Goal: Task Accomplishment & Management: Complete application form

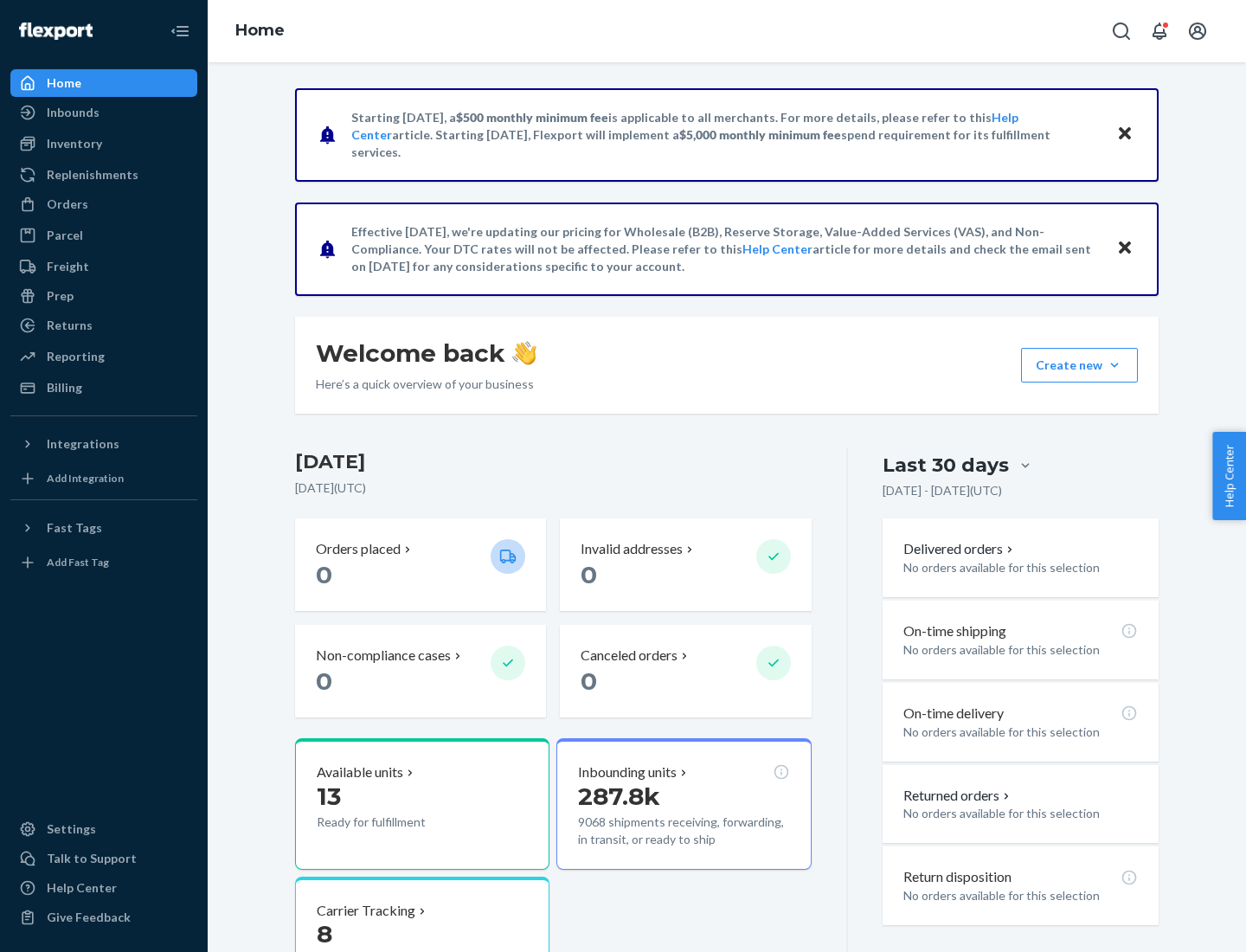
click at [1114, 365] on button "Create new Create new inbound Create new order Create new product" at bounding box center [1079, 365] width 117 height 35
click at [103, 113] on div "Inbounds" at bounding box center [103, 113] width 183 height 24
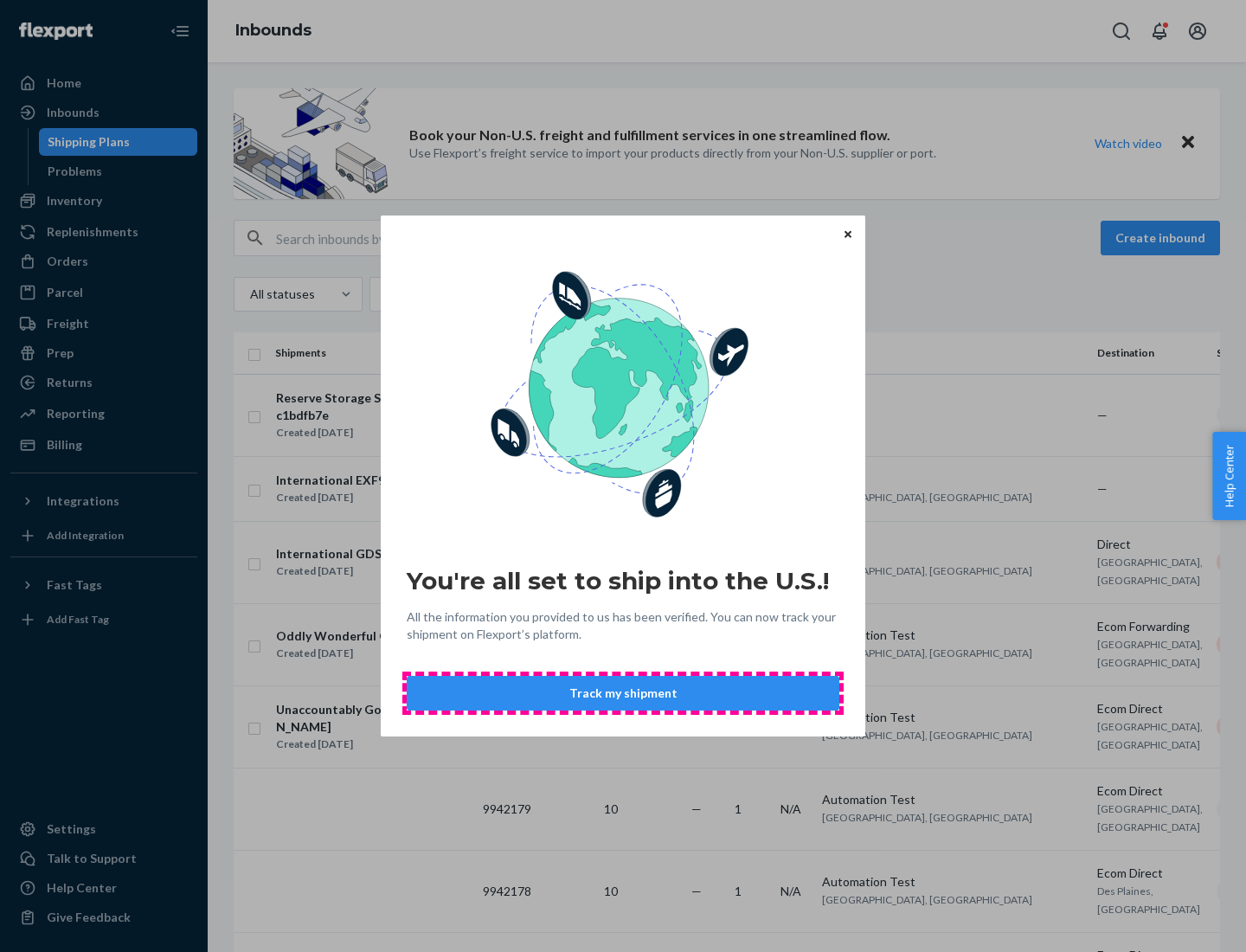
click at [623, 693] on button "Track my shipment" at bounding box center [623, 693] width 432 height 35
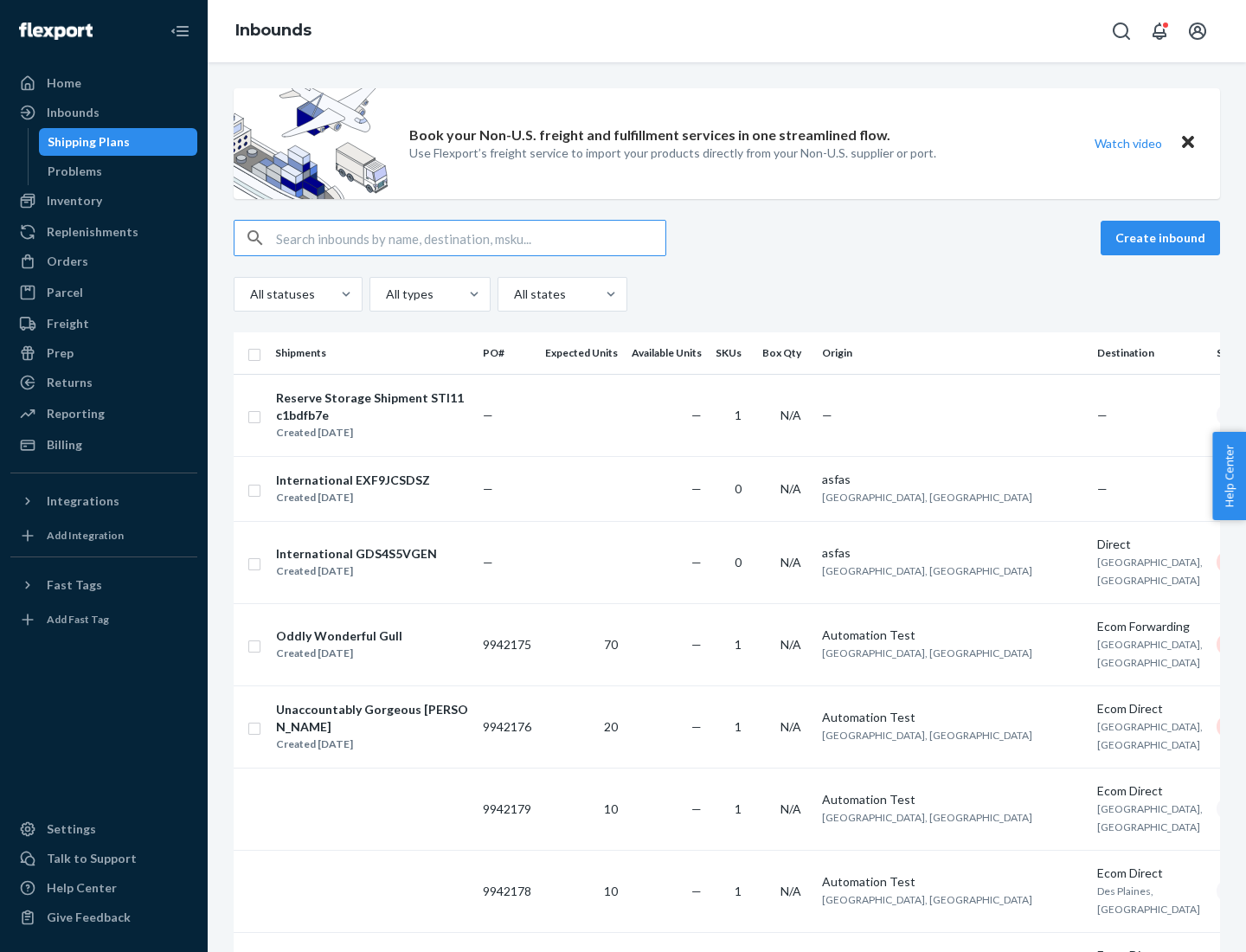
click at [1162, 238] on button "Create inbound" at bounding box center [1160, 238] width 119 height 35
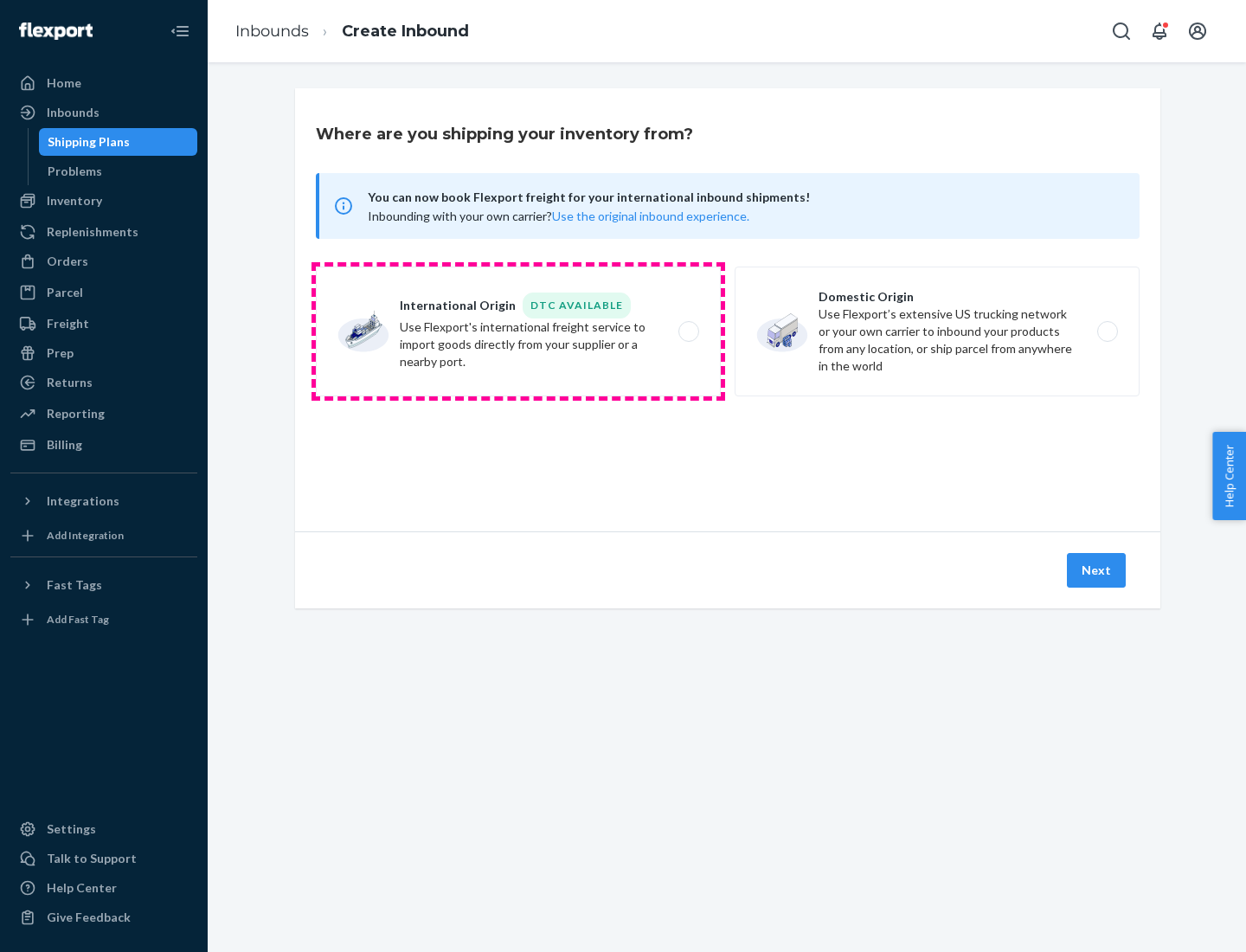
click at [518, 332] on label "International Origin DTC Available Use Flexport's international freight service…" at bounding box center [518, 332] width 405 height 130
click at [688, 332] on input "International Origin DTC Available Use Flexport's international freight service…" at bounding box center [693, 332] width 11 height 11
radio input "true"
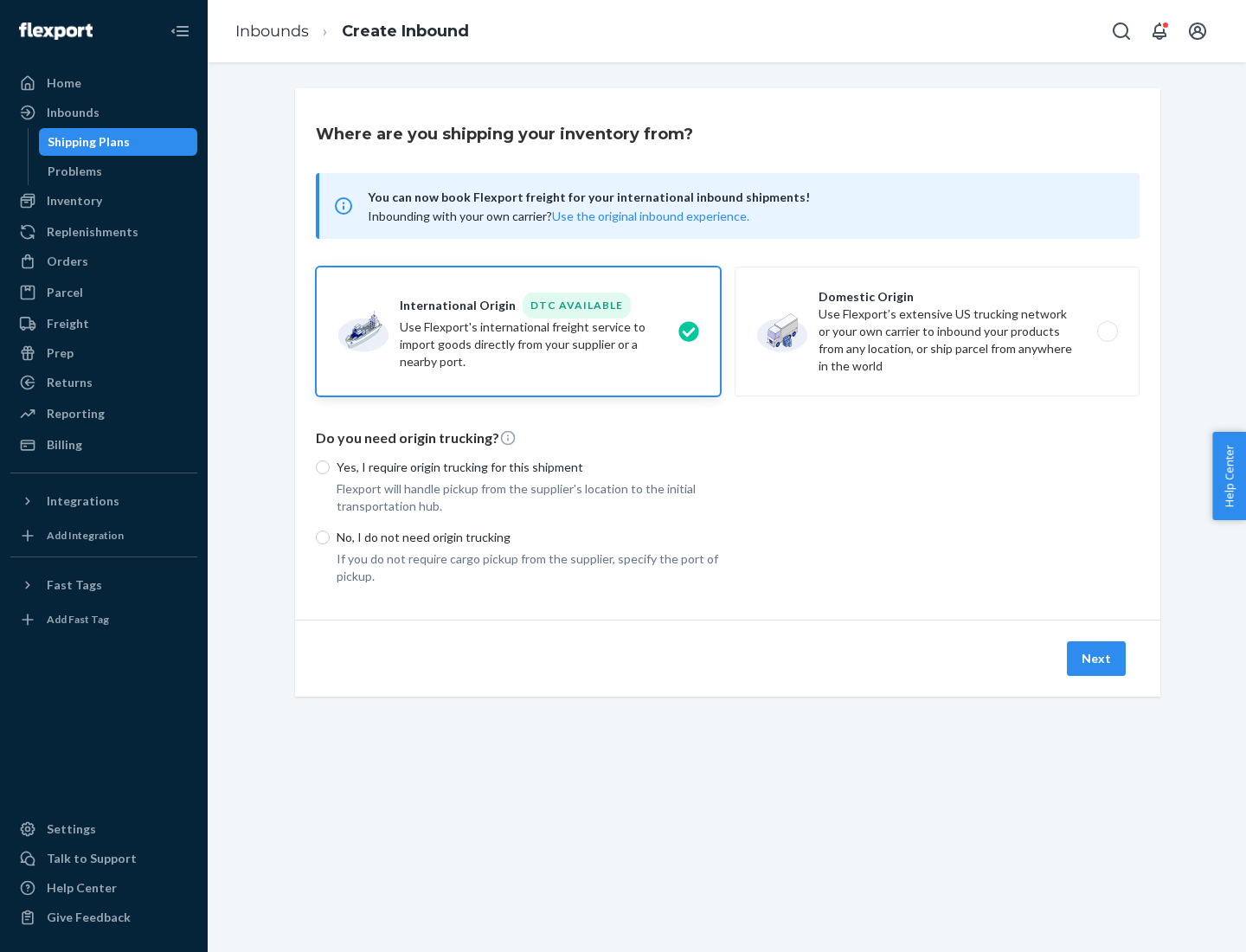
click at [528, 537] on p "No, I do not need origin trucking" at bounding box center [528, 537] width 384 height 17
click at [330, 537] on input "No, I do not need origin trucking" at bounding box center [322, 537] width 14 height 14
radio input "true"
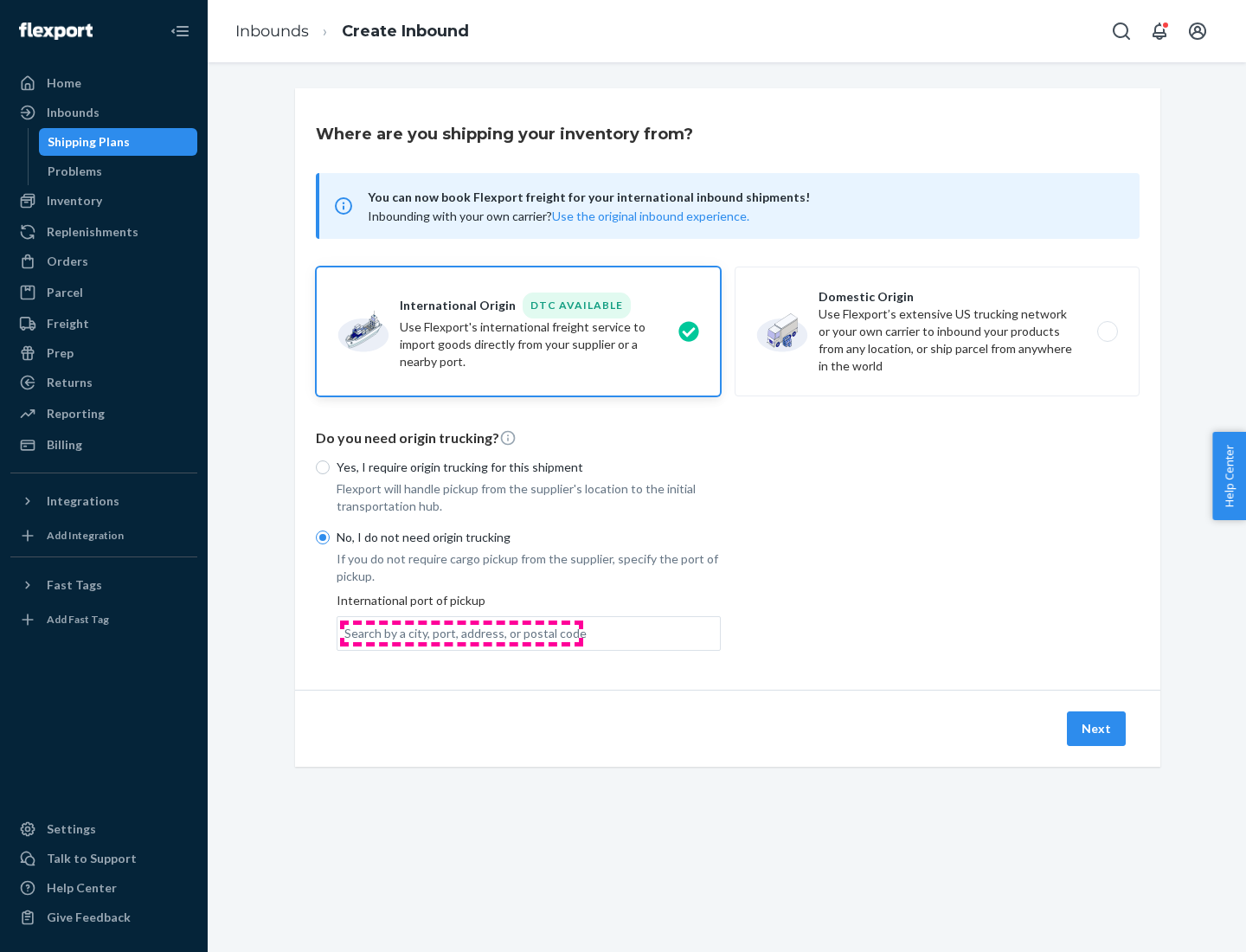
click at [461, 632] on div "Search by a city, port, address, or postal code" at bounding box center [465, 633] width 242 height 17
click at [346, 632] on input "Search by a city, port, address, or postal code" at bounding box center [345, 633] width 2 height 17
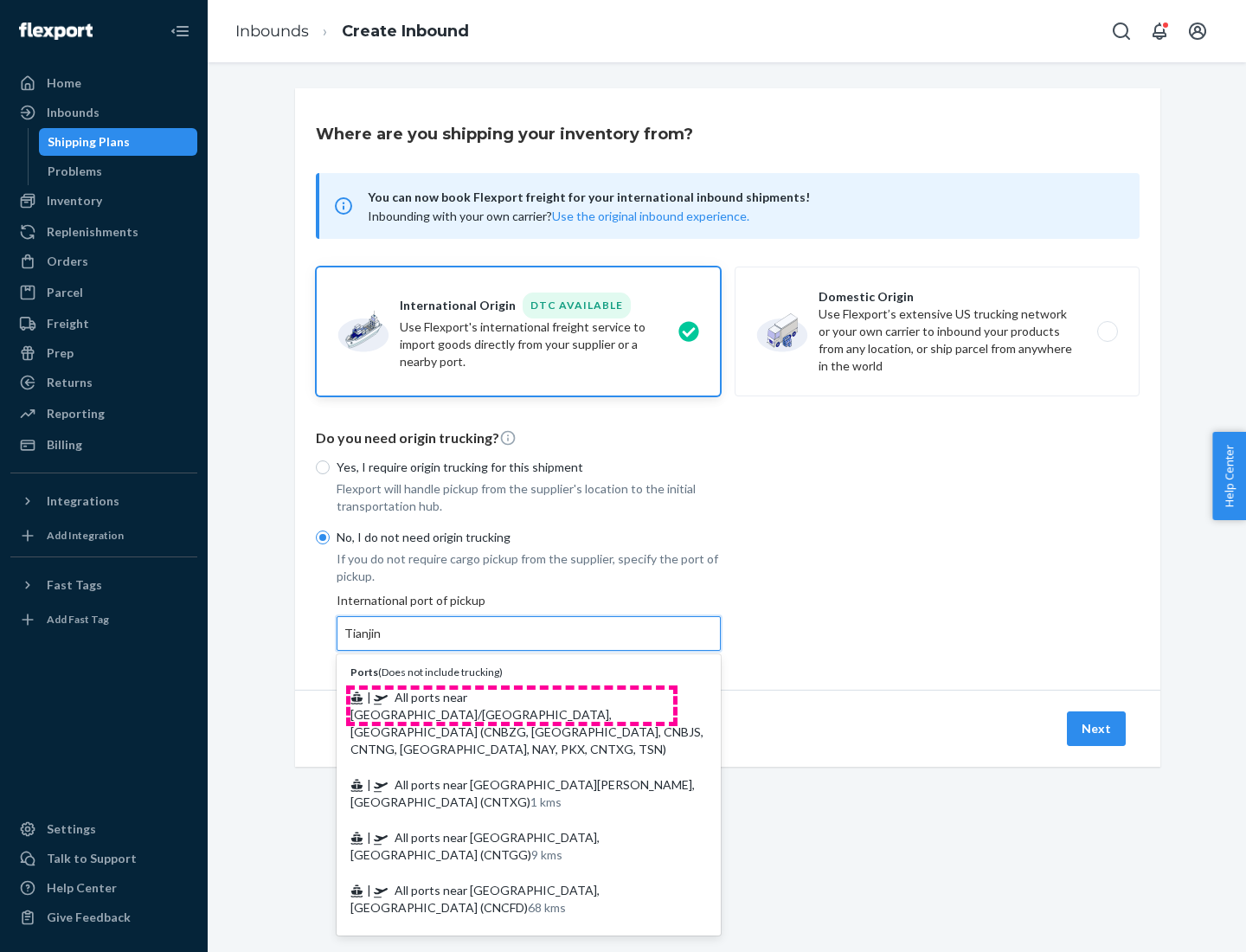
click at [511, 696] on span "| All ports near [GEOGRAPHIC_DATA]/[GEOGRAPHIC_DATA], [GEOGRAPHIC_DATA] (CNBZG,…" at bounding box center [527, 723] width 353 height 67
click at [382, 642] on input "Tianjin" at bounding box center [363, 633] width 39 height 17
type input "All ports near [GEOGRAPHIC_DATA]/[GEOGRAPHIC_DATA], [GEOGRAPHIC_DATA] (CNBZG, […"
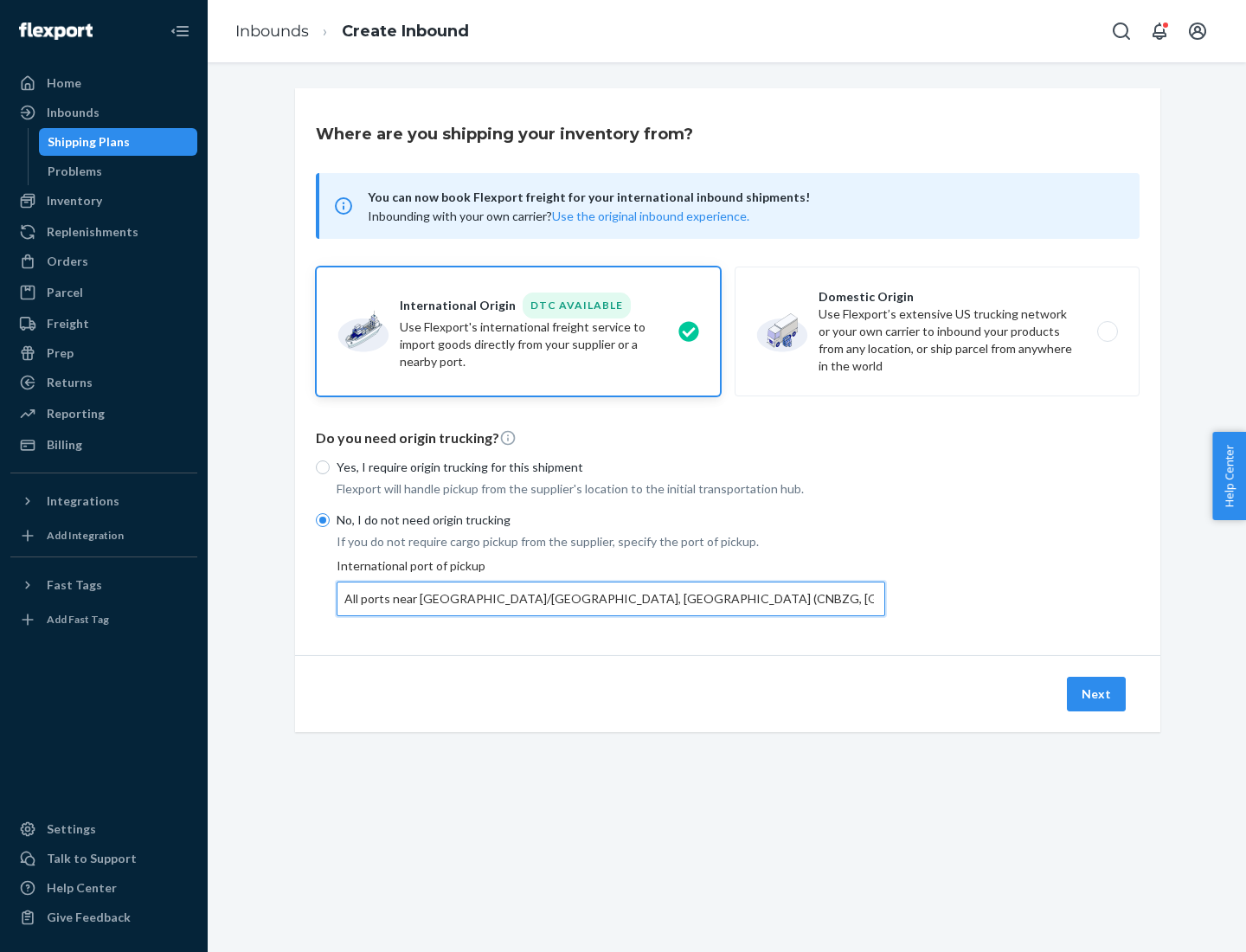
click at [1097, 693] on button "Next" at bounding box center [1096, 694] width 59 height 35
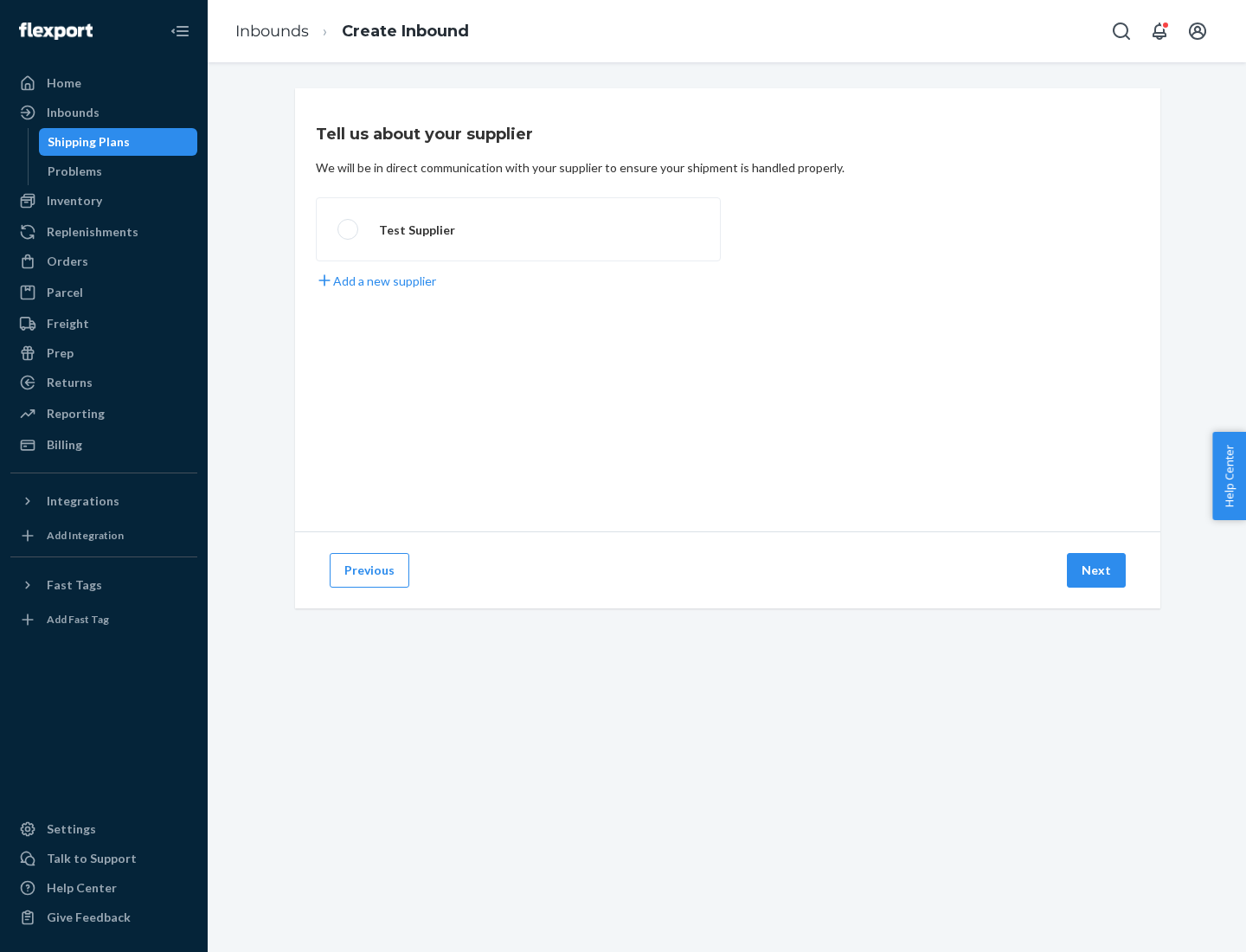
click at [518, 229] on label "Test Supplier" at bounding box center [518, 229] width 405 height 64
click at [349, 229] on input "Test Supplier" at bounding box center [343, 229] width 11 height 11
radio input "true"
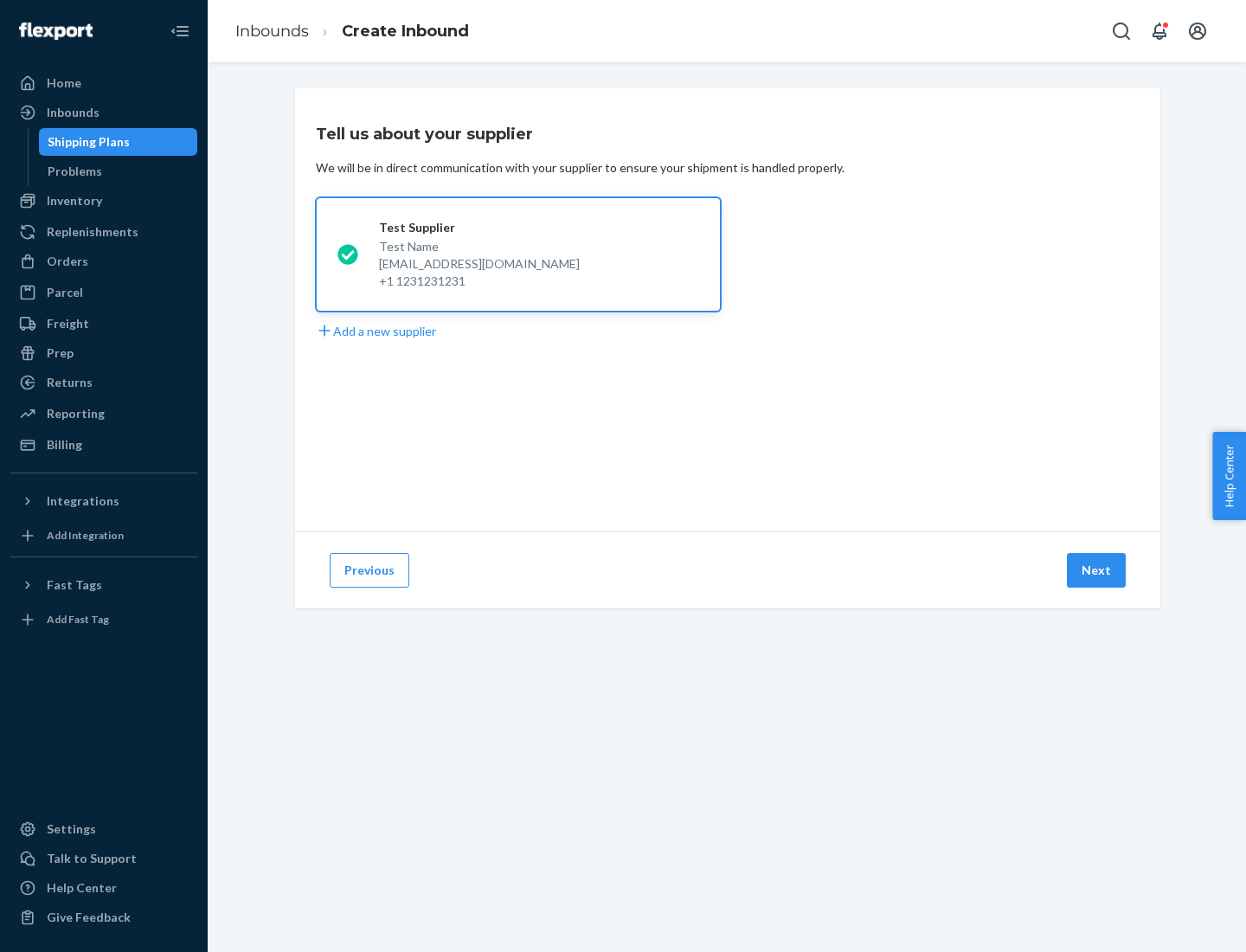
click at [1097, 570] on button "Next" at bounding box center [1096, 570] width 59 height 35
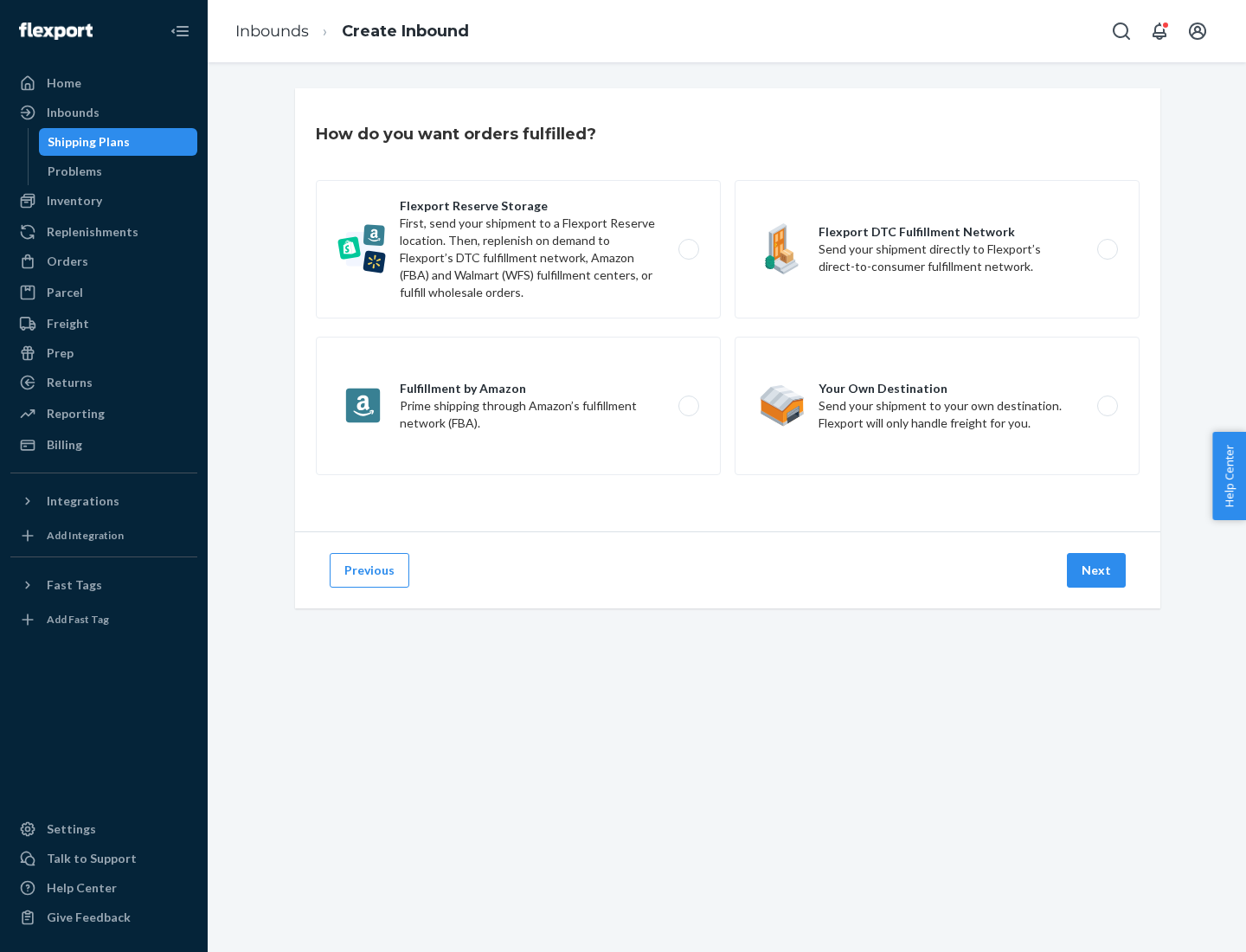
click at [518, 249] on label "Flexport Reserve Storage First, send your shipment to a Flexport Reserve locati…" at bounding box center [518, 248] width 405 height 138
click at [688, 249] on input "Flexport Reserve Storage First, send your shipment to a Flexport Reserve locati…" at bounding box center [693, 250] width 11 height 11
radio input "true"
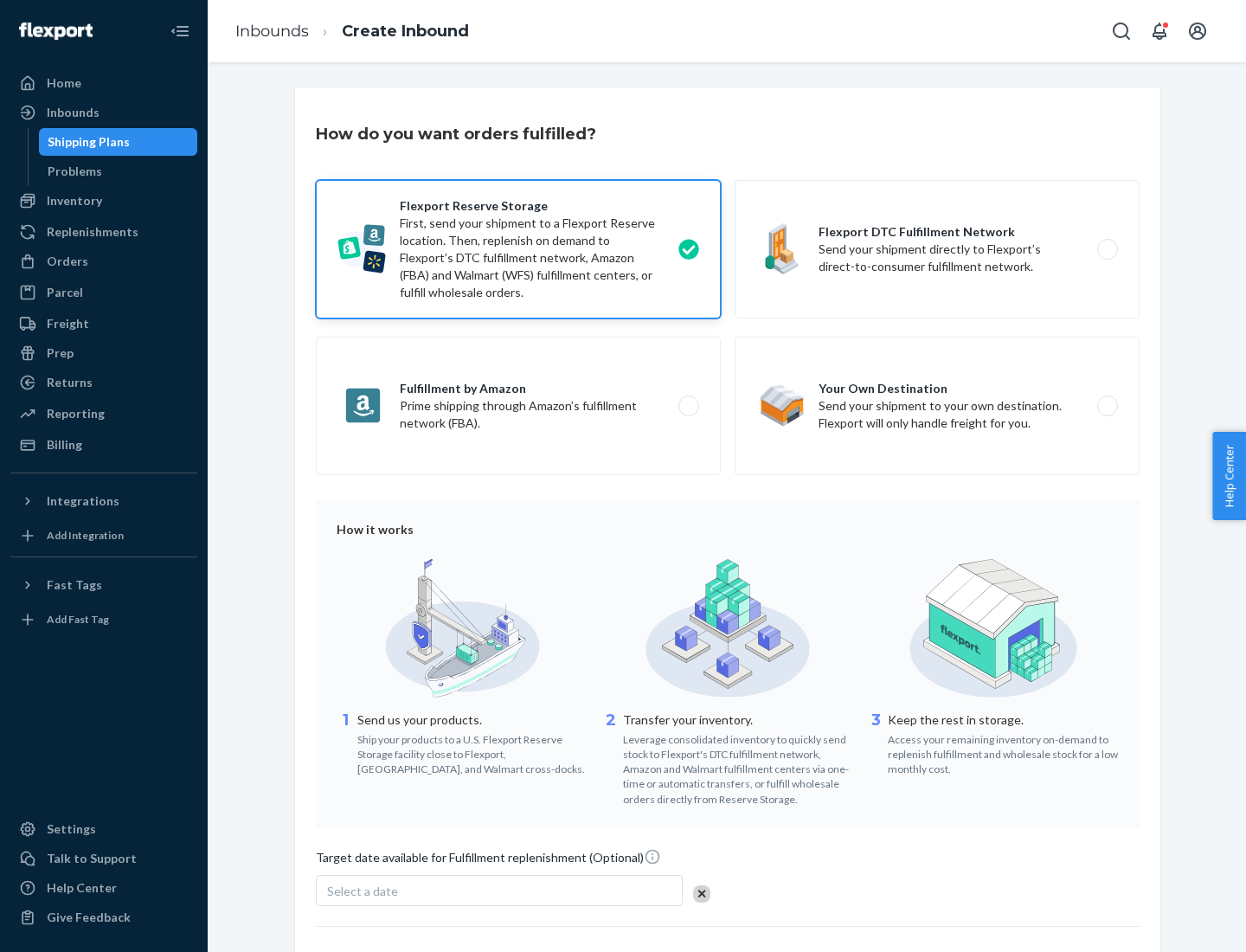
scroll to position [142, 0]
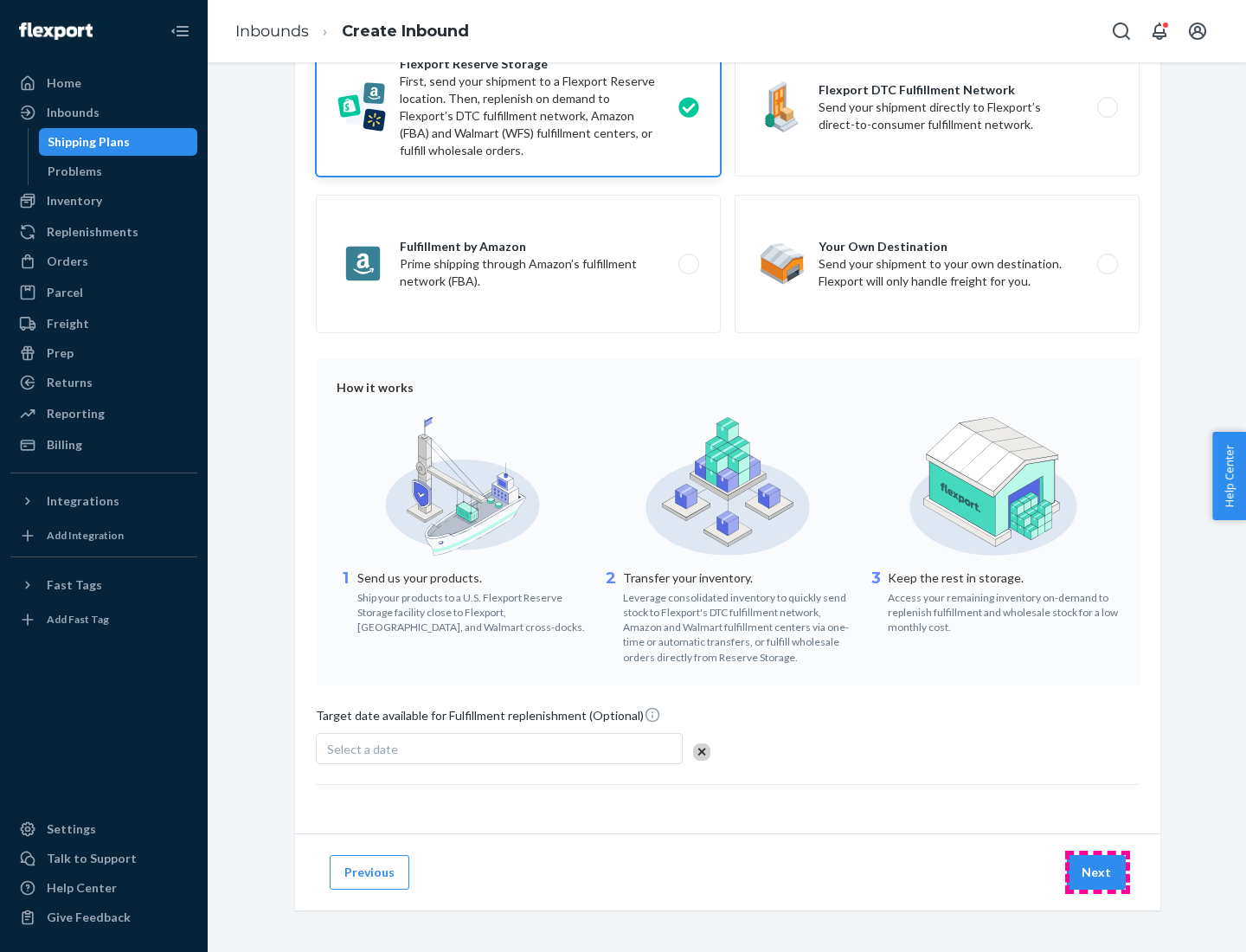
click at [1097, 871] on button "Next" at bounding box center [1096, 872] width 59 height 35
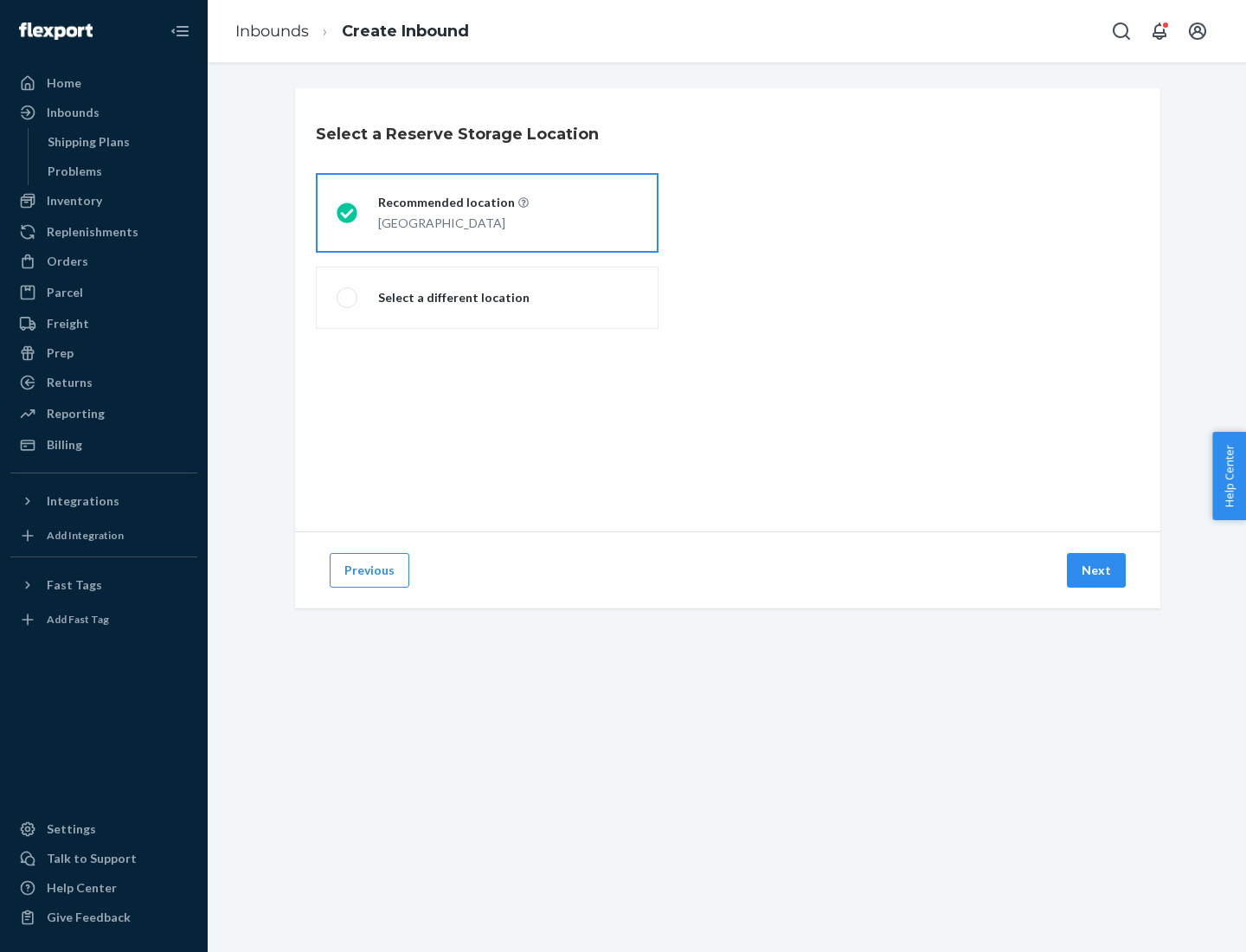
click at [487, 212] on div "[GEOGRAPHIC_DATA]" at bounding box center [453, 222] width 150 height 21
click at [348, 212] on input "Recommended location [GEOGRAPHIC_DATA]" at bounding box center [342, 213] width 11 height 11
click at [1097, 570] on button "Next" at bounding box center [1096, 570] width 59 height 35
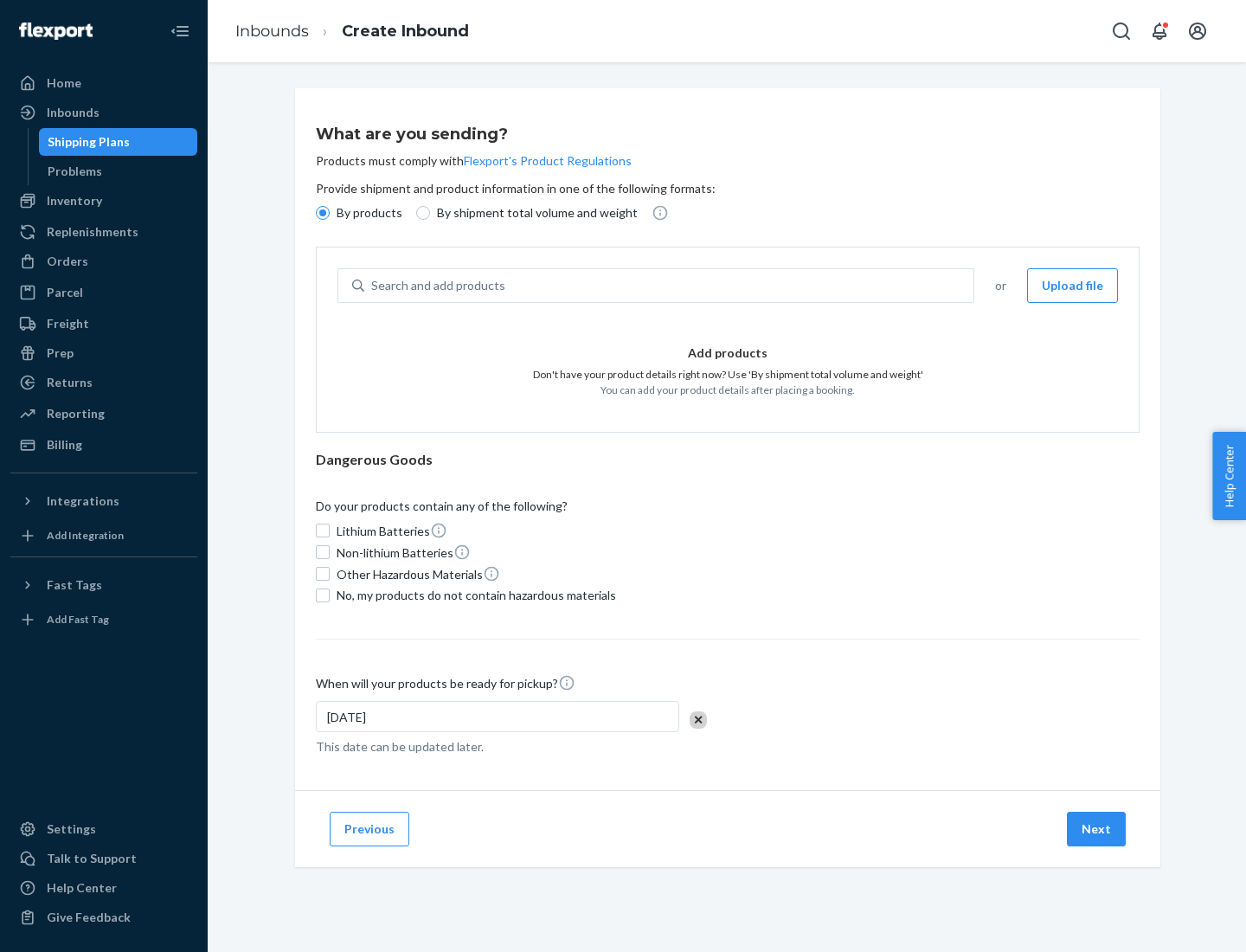
click at [670, 286] on div "Search and add products" at bounding box center [669, 285] width 609 height 31
click at [373, 286] on input "Search and add products" at bounding box center [372, 286] width 2 height 17
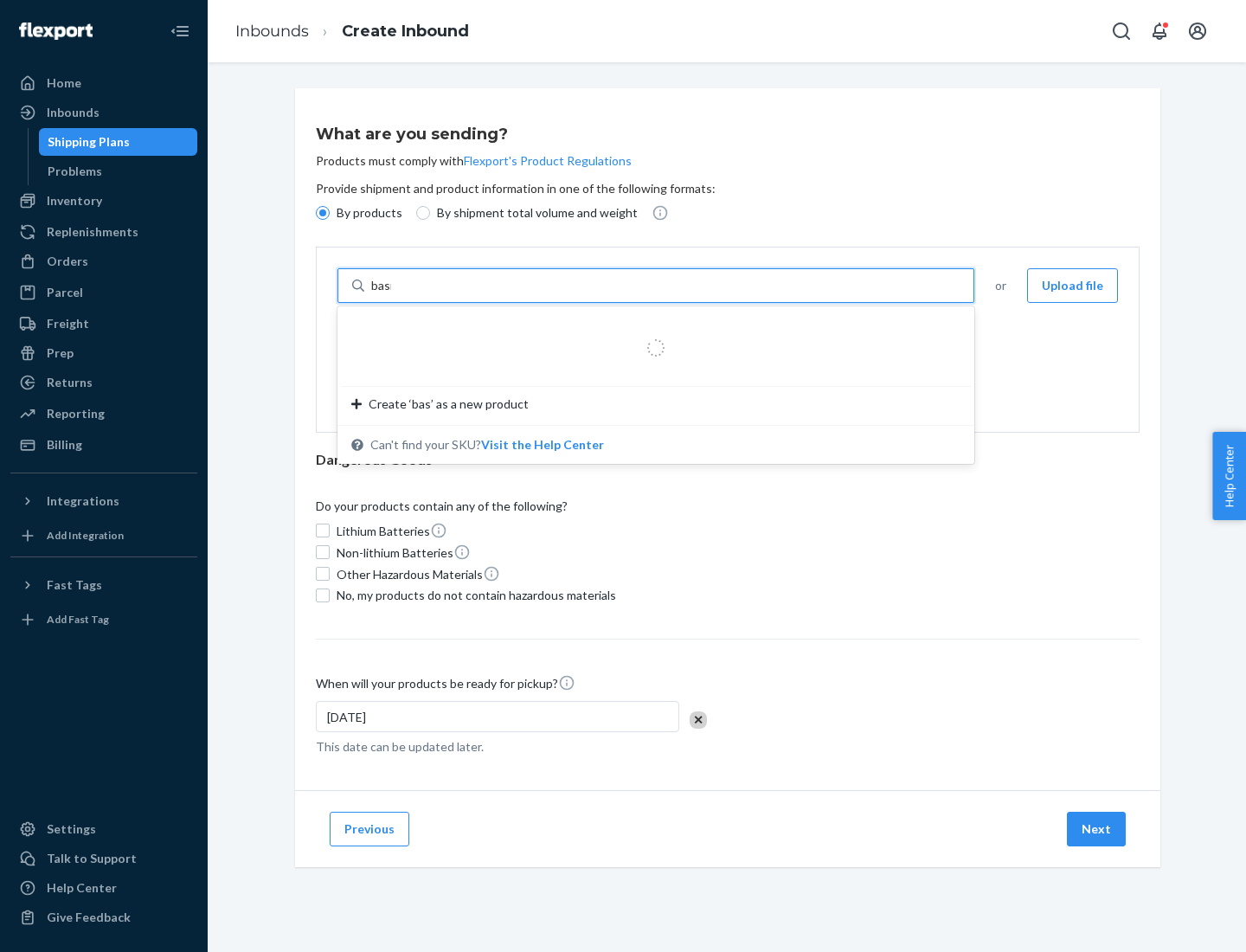
type input "basic"
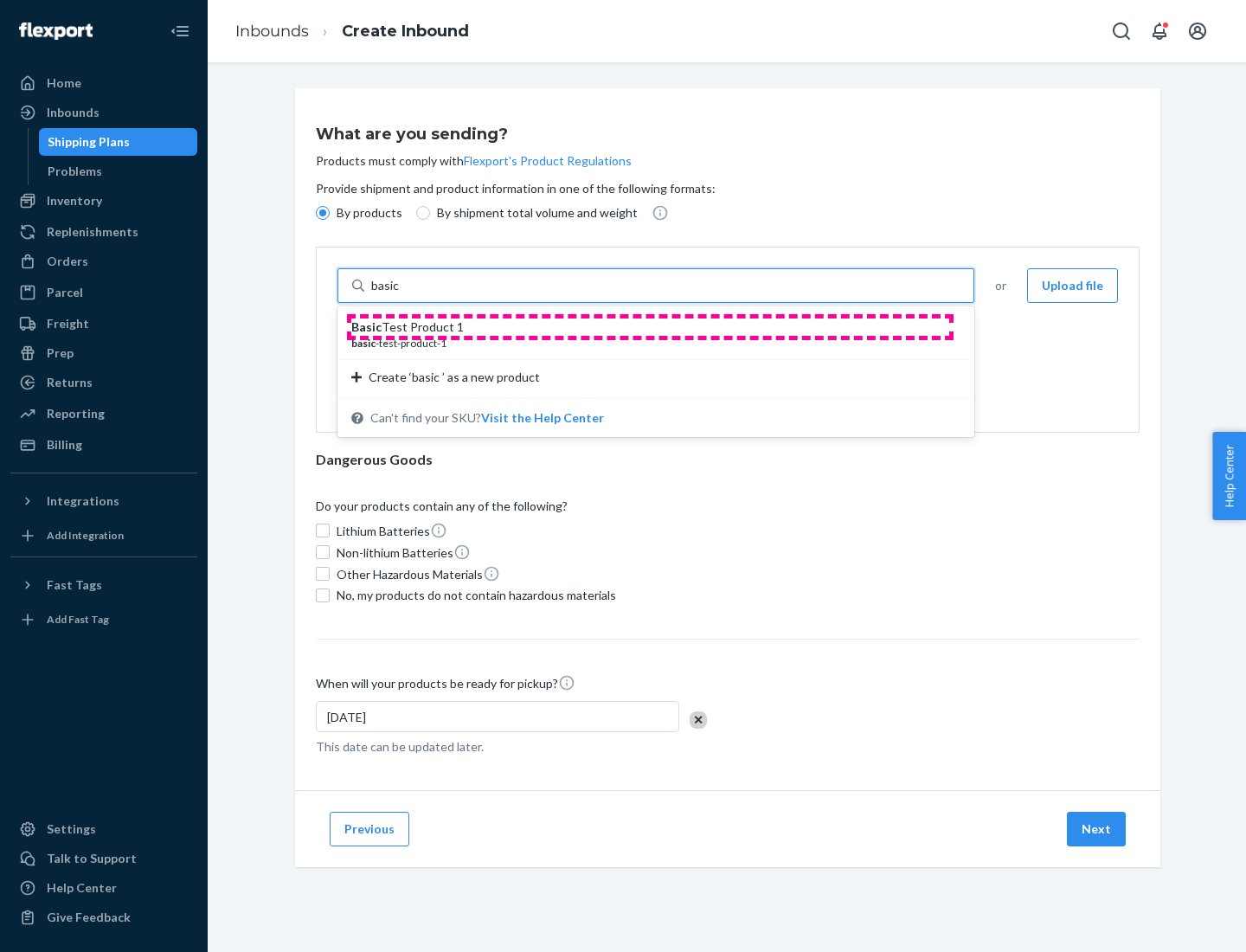
click at [649, 327] on div "Basic Test Product 1" at bounding box center [648, 327] width 595 height 17
click at [402, 294] on input "basic" at bounding box center [386, 286] width 31 height 17
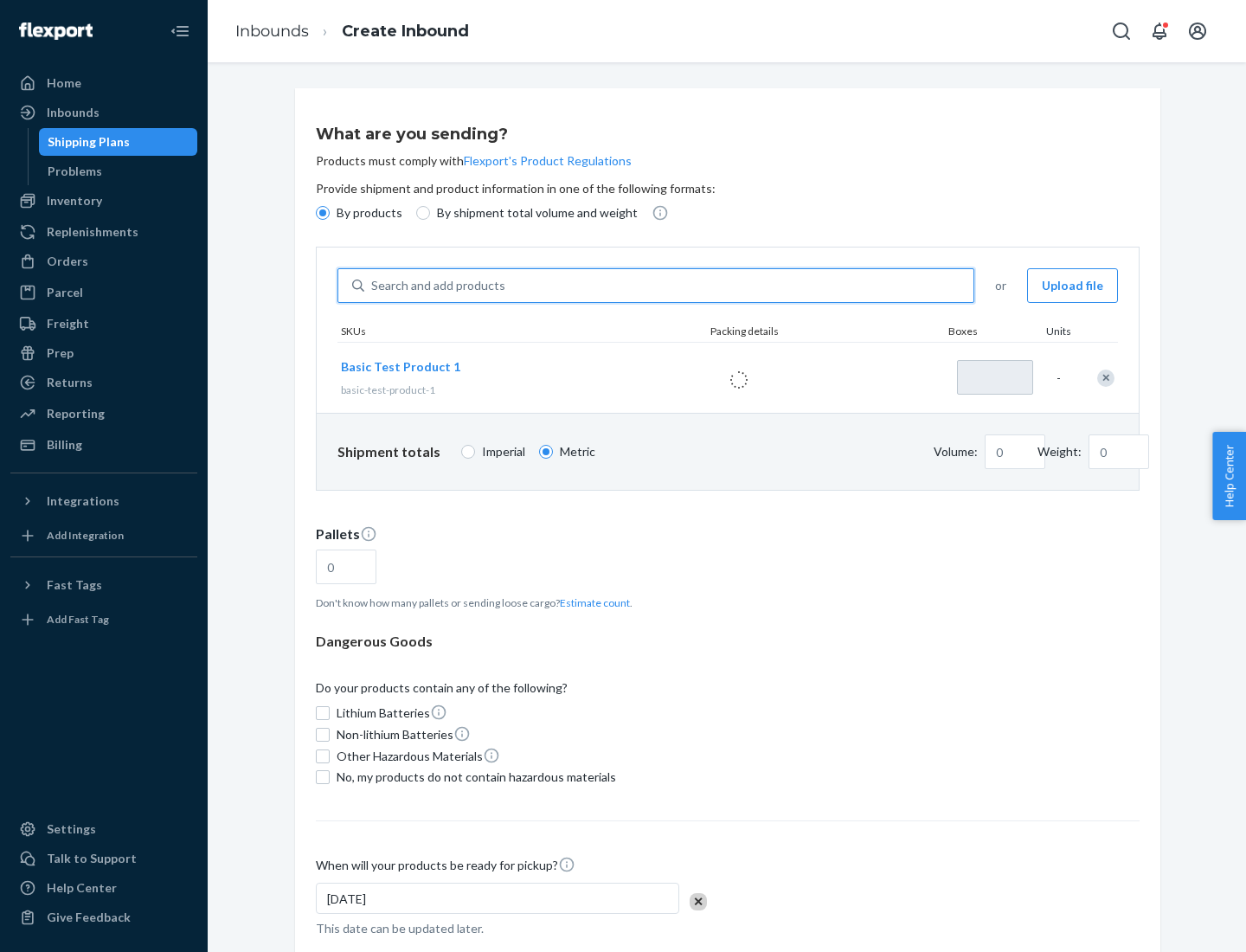
type input "1"
type input "1.09"
type input "3.27"
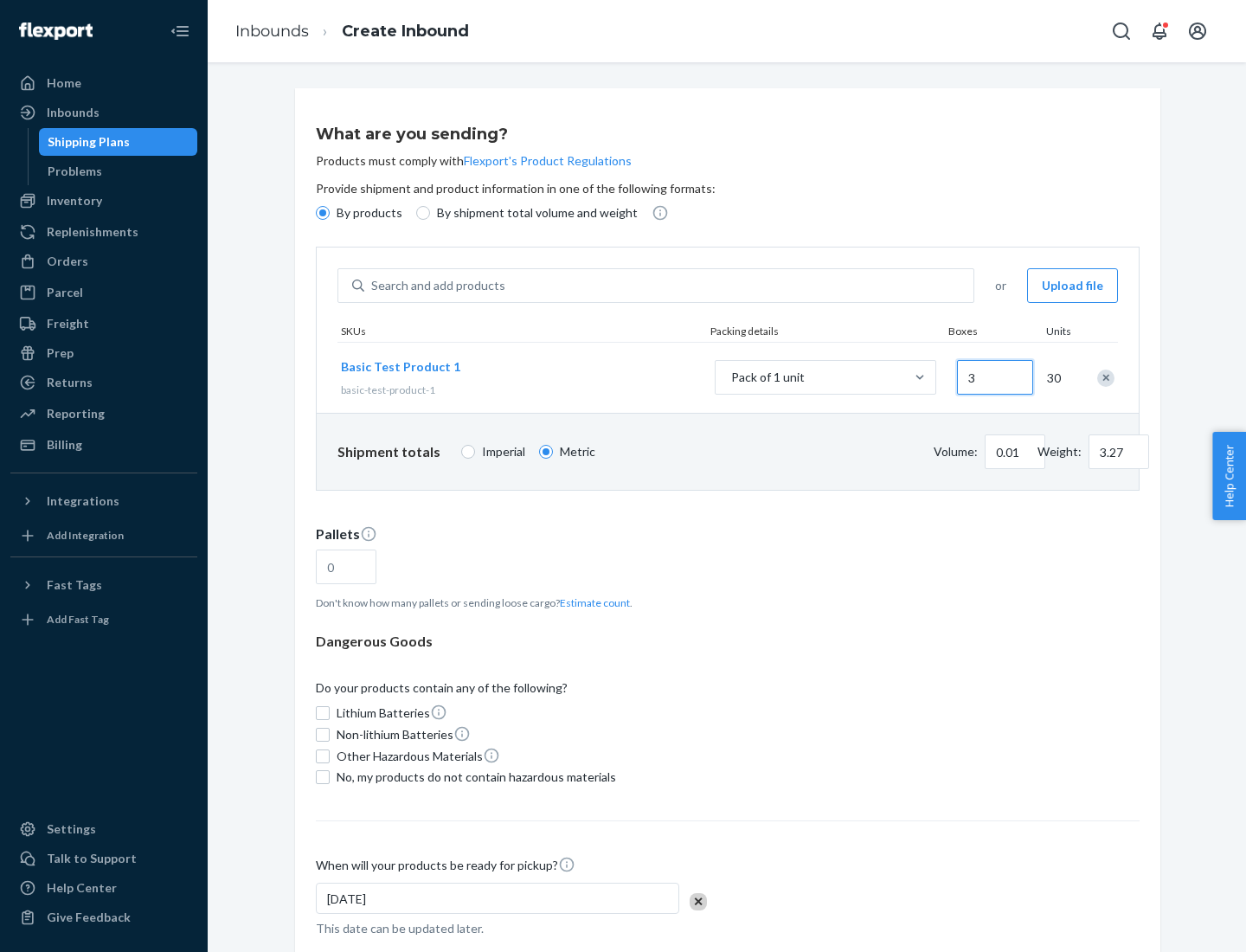
type input "30"
type input "0.07"
type input "326.59"
type input "3000"
type input "0.68"
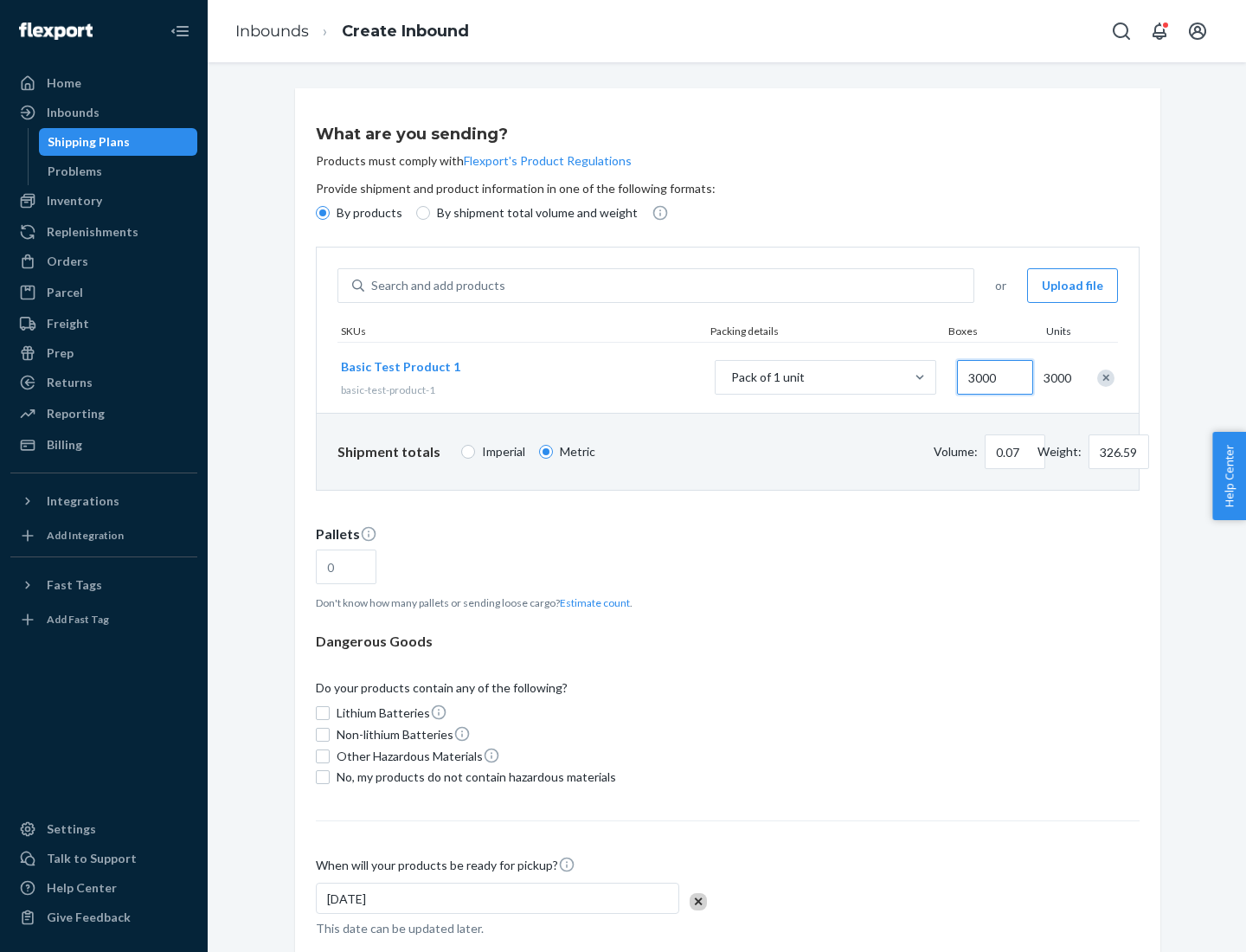
type input "3265.86"
type input "1.09"
type input "10"
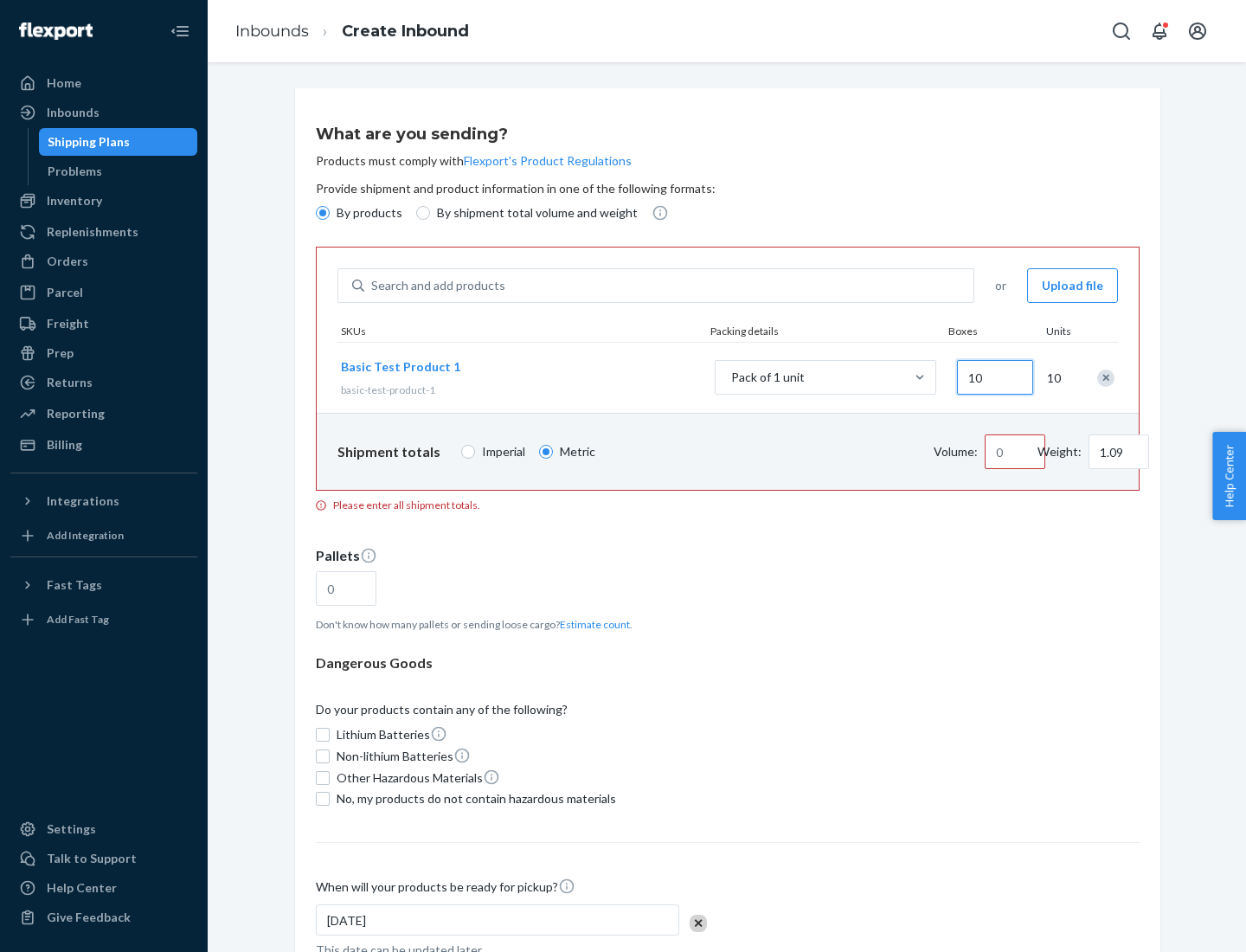
type input "10.89"
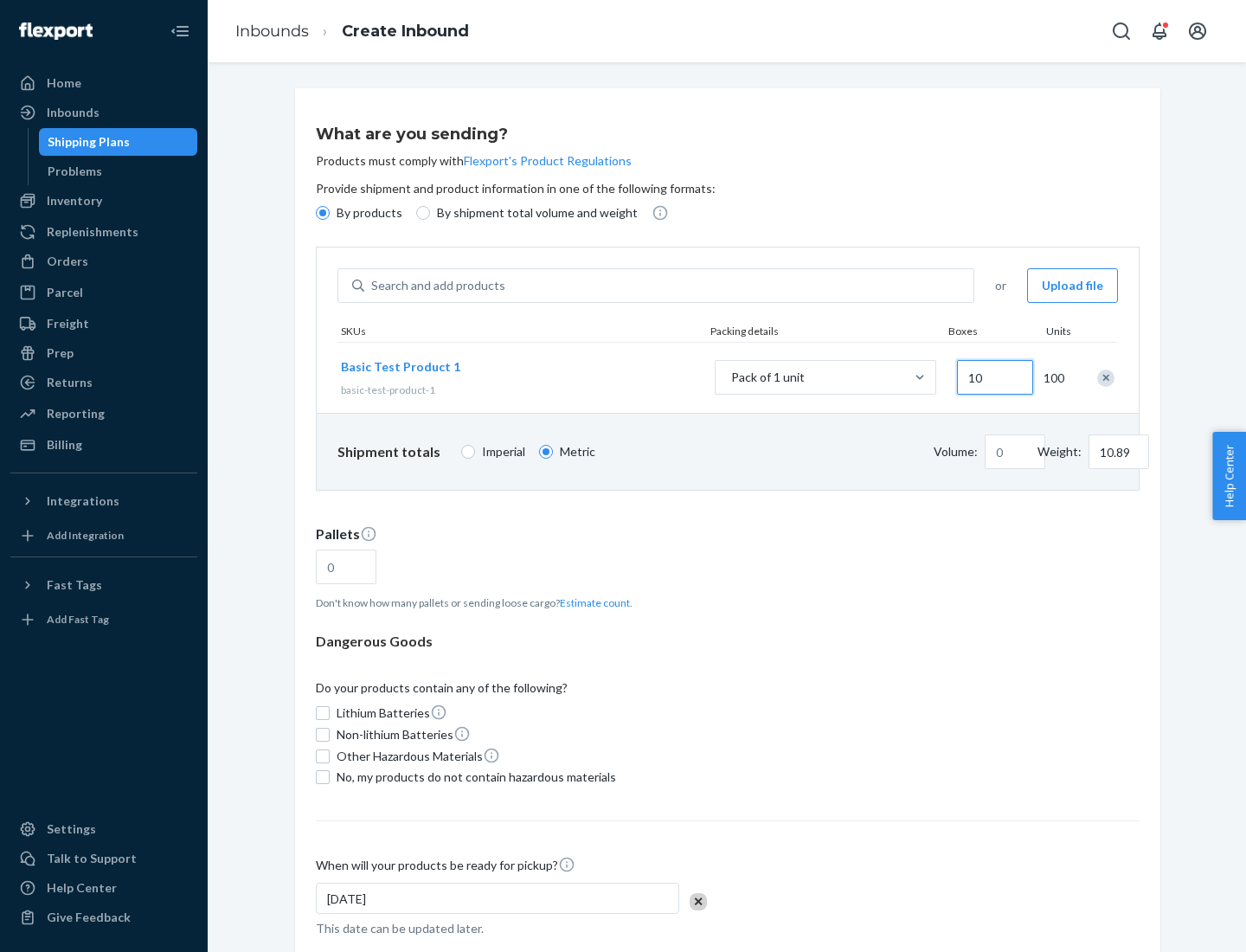
type input "100"
type input "0.02"
type input "108.86"
type input "1000"
type input "0.23"
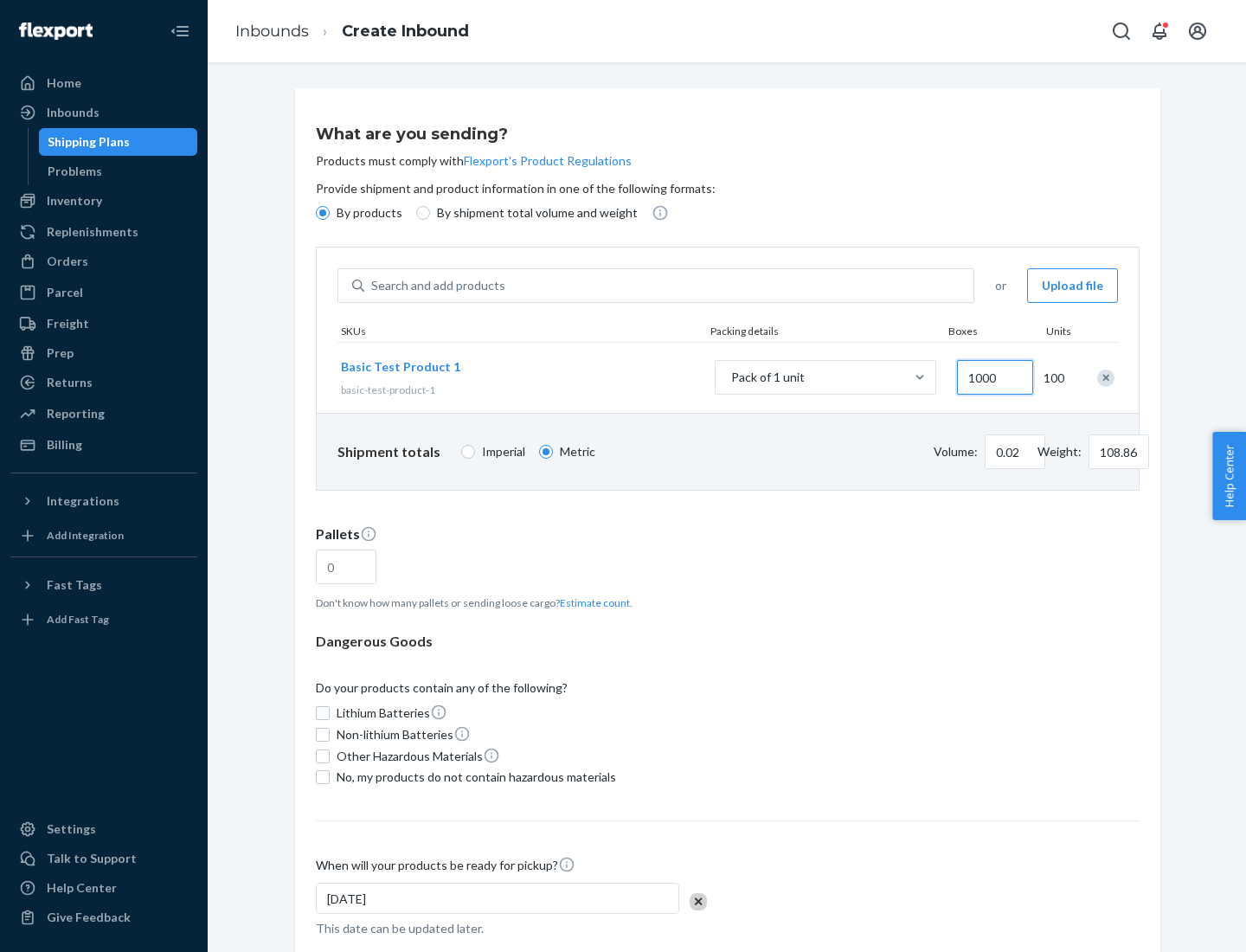
type input "1088.62"
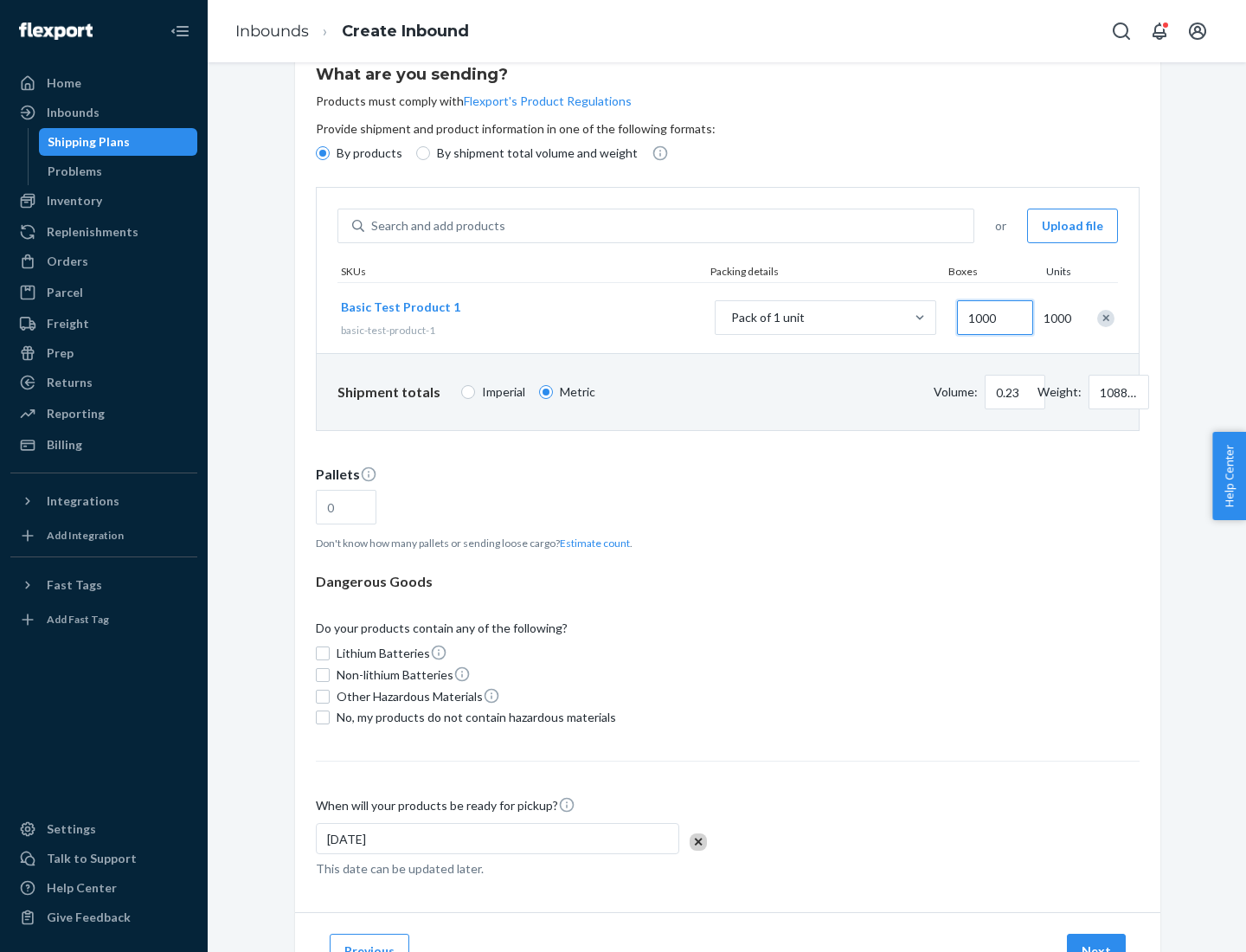
type input "1000"
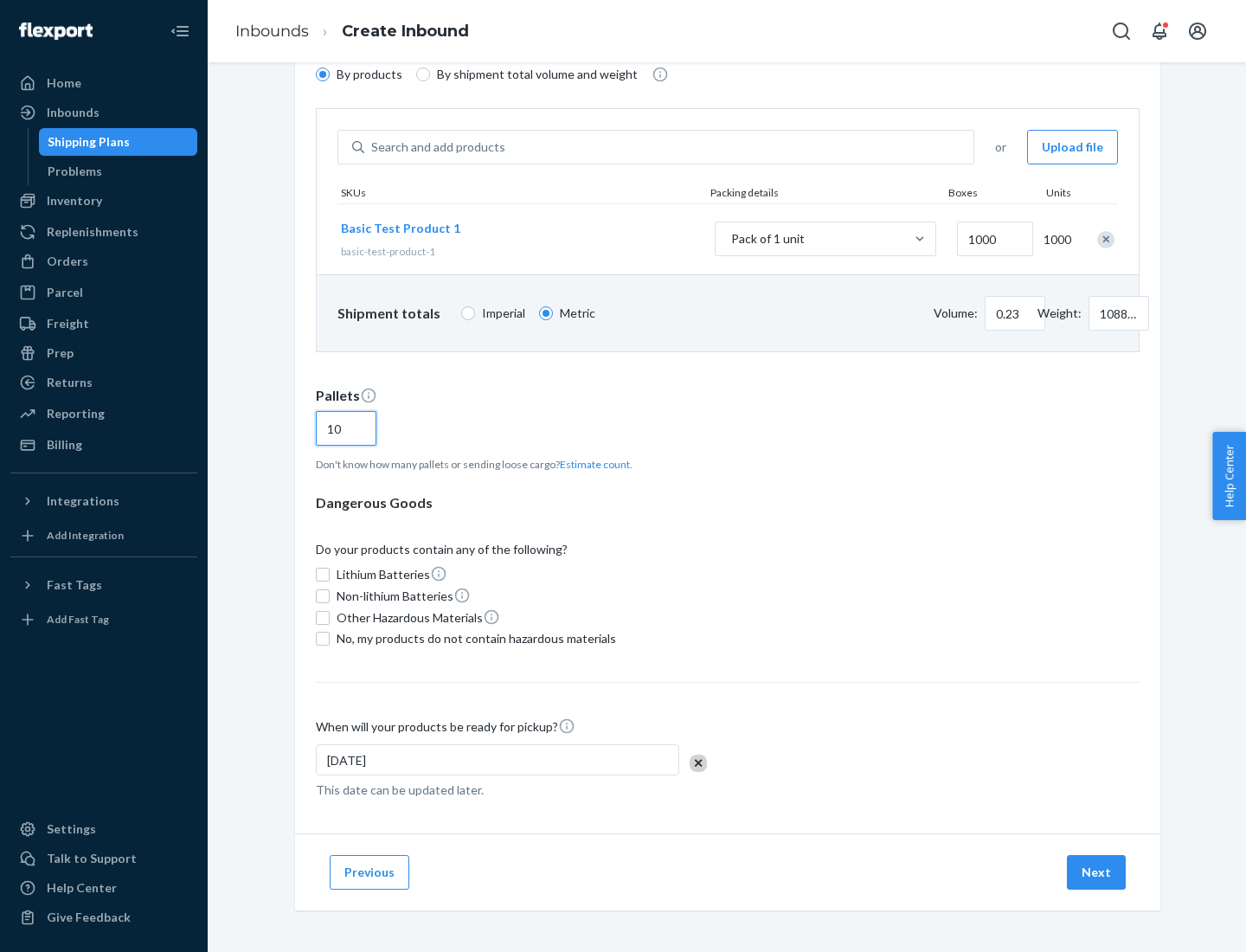
type input "10"
click at [474, 638] on span "No, my products do not contain hazardous materials" at bounding box center [475, 638] width 279 height 17
click at [330, 638] on input "No, my products do not contain hazardous materials" at bounding box center [322, 638] width 14 height 14
checkbox input "true"
click at [1097, 872] on button "Next" at bounding box center [1096, 872] width 59 height 35
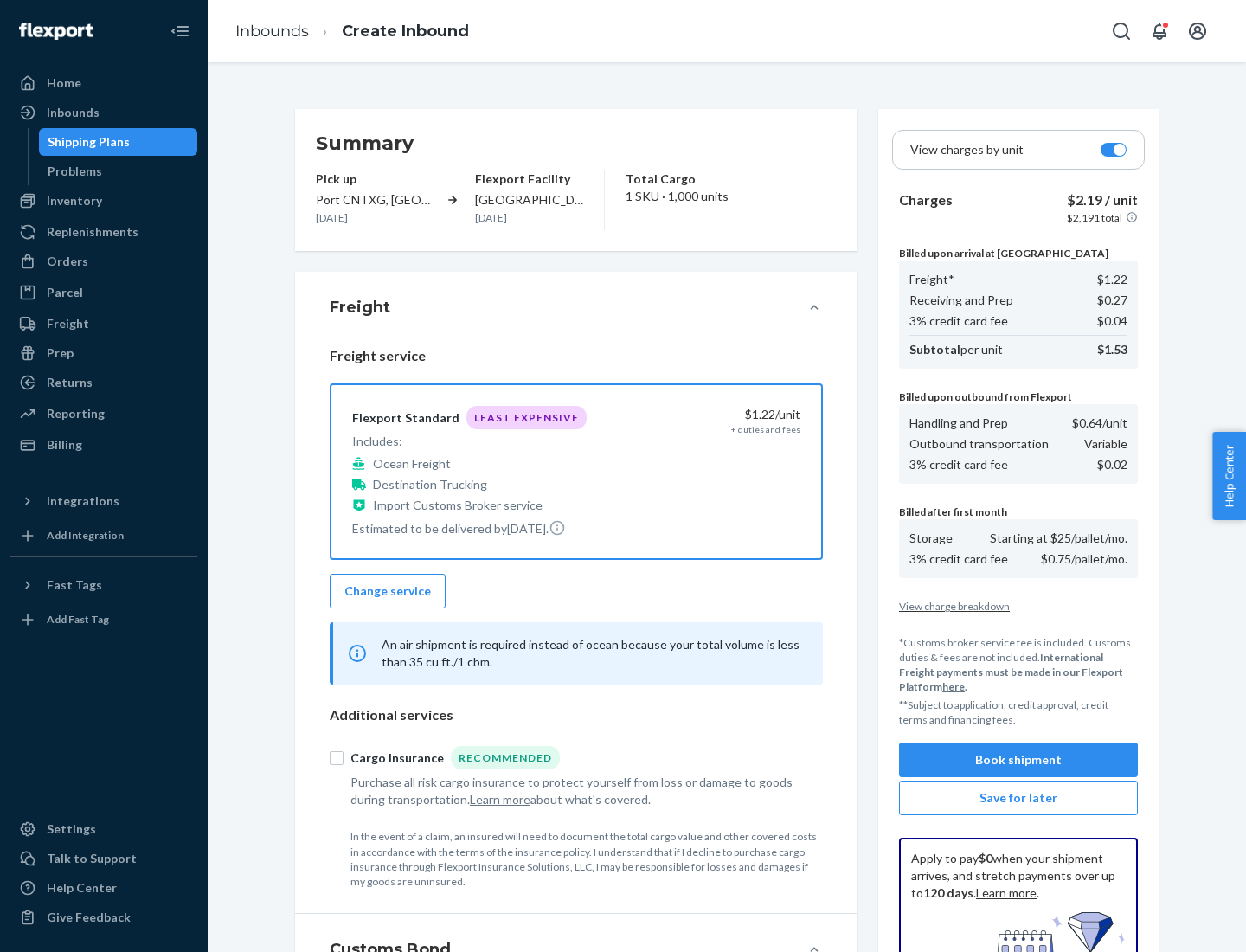
scroll to position [253, 0]
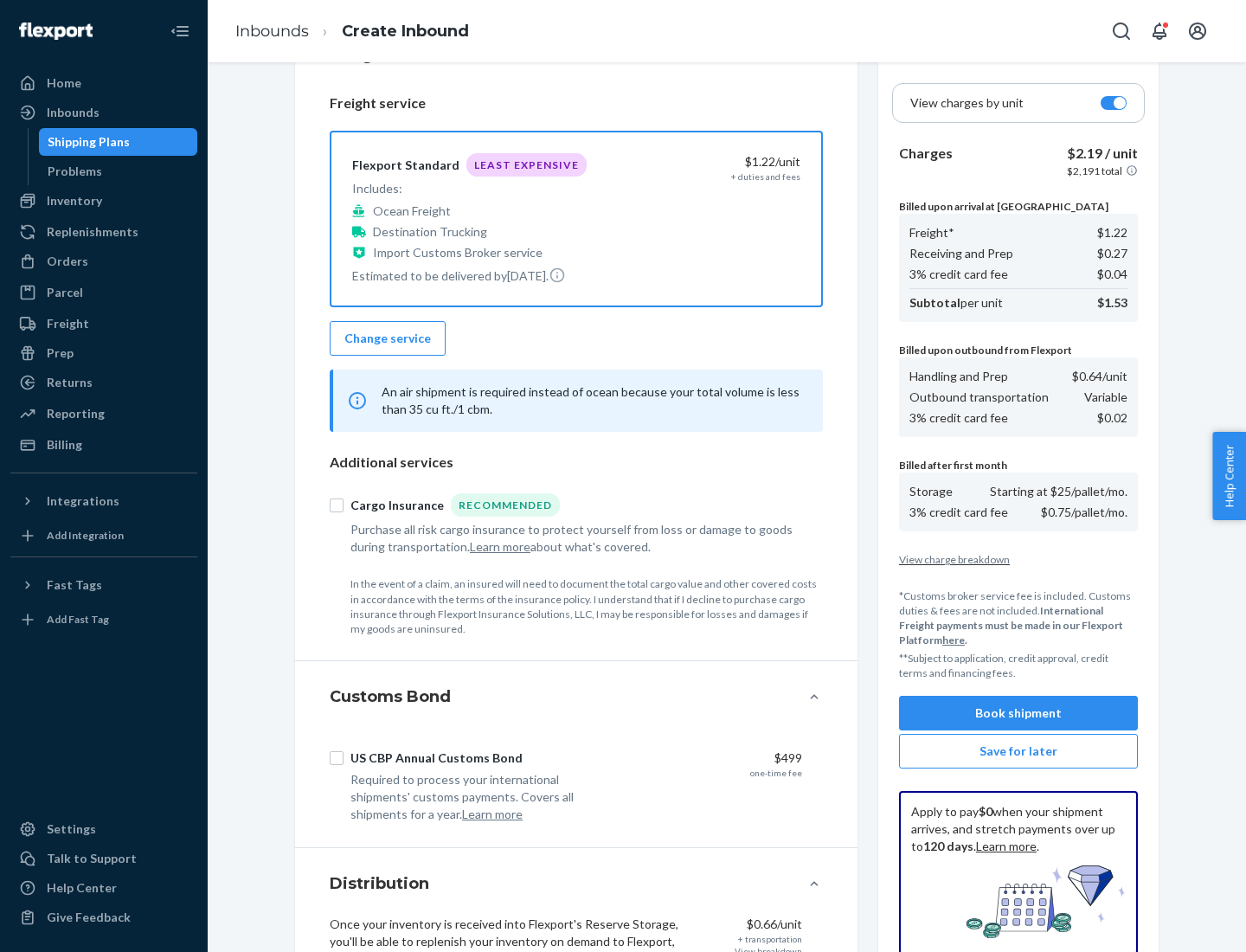
click at [1019, 713] on button "Book shipment" at bounding box center [1019, 712] width 239 height 35
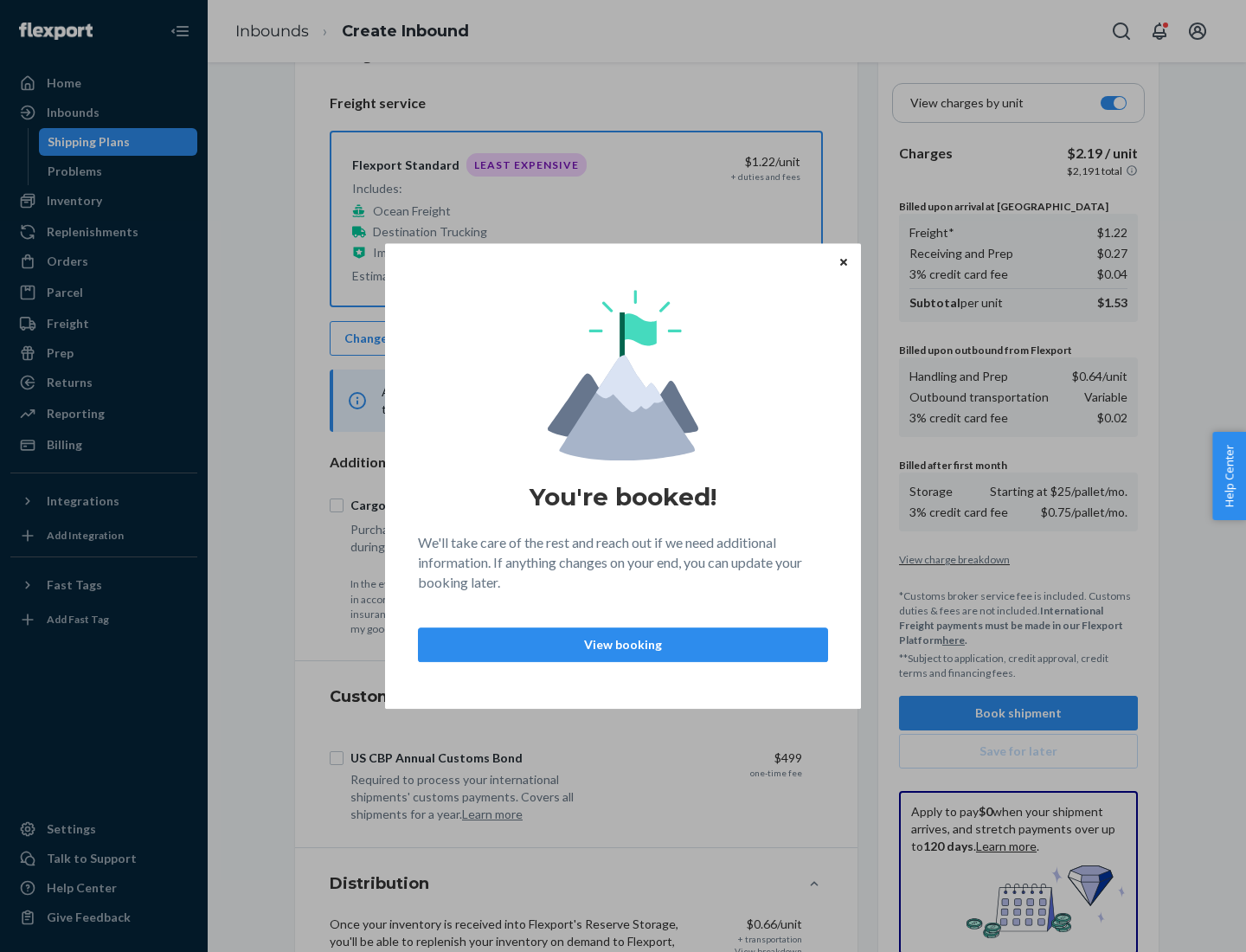
click at [623, 644] on p "View booking" at bounding box center [622, 645] width 381 height 17
